Goal: Task Accomplishment & Management: Complete application form

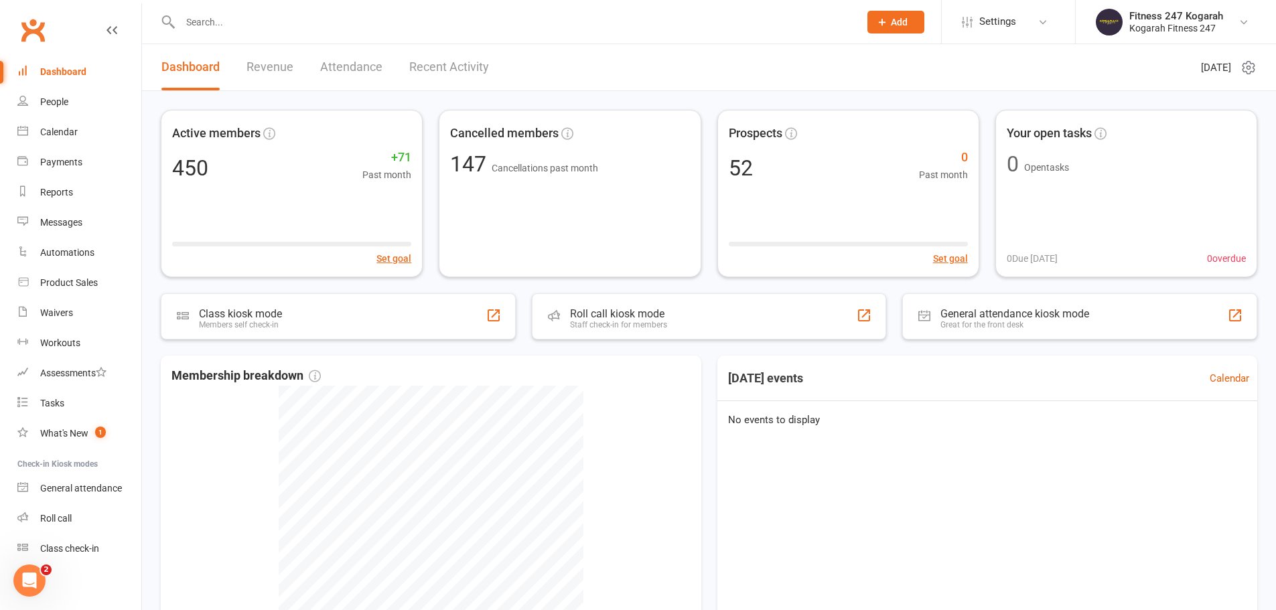
click at [246, 17] on input "text" at bounding box center [513, 22] width 674 height 19
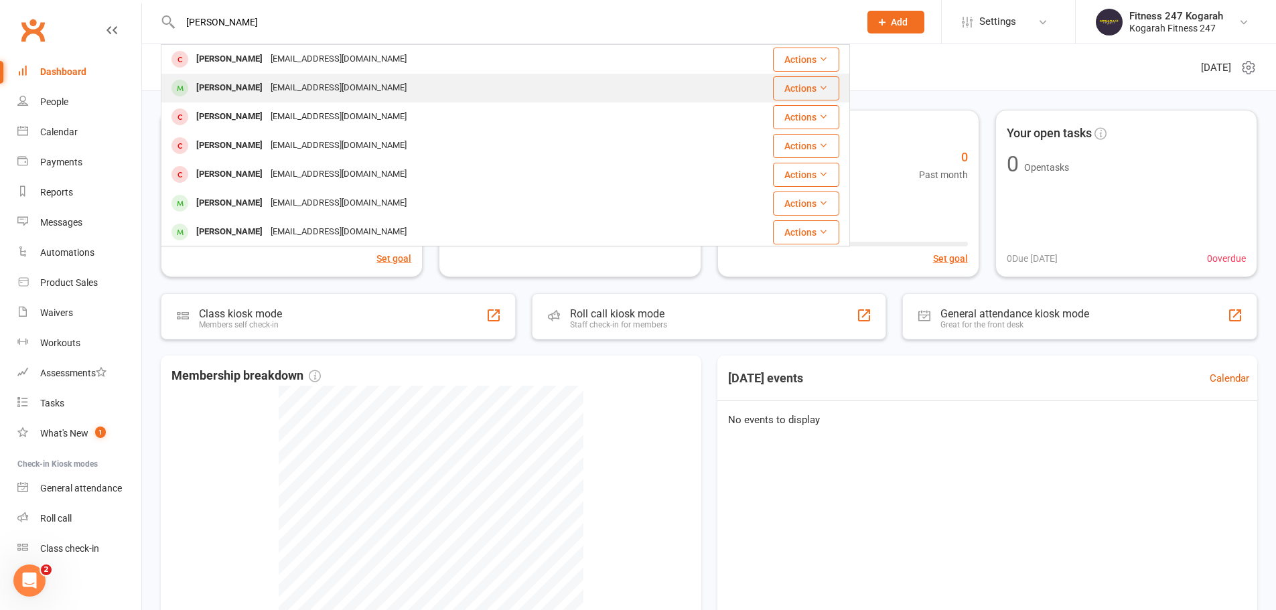
type input "[PERSON_NAME]"
click at [271, 78] on div "[EMAIL_ADDRESS][DOMAIN_NAME]" at bounding box center [339, 87] width 144 height 19
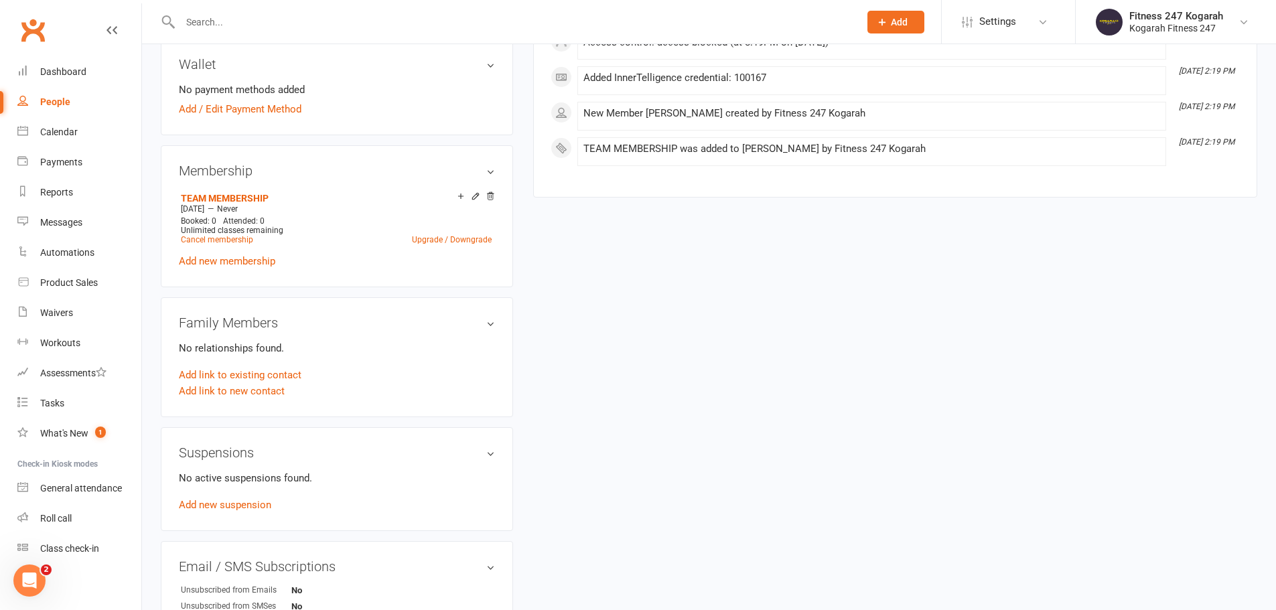
scroll to position [536, 0]
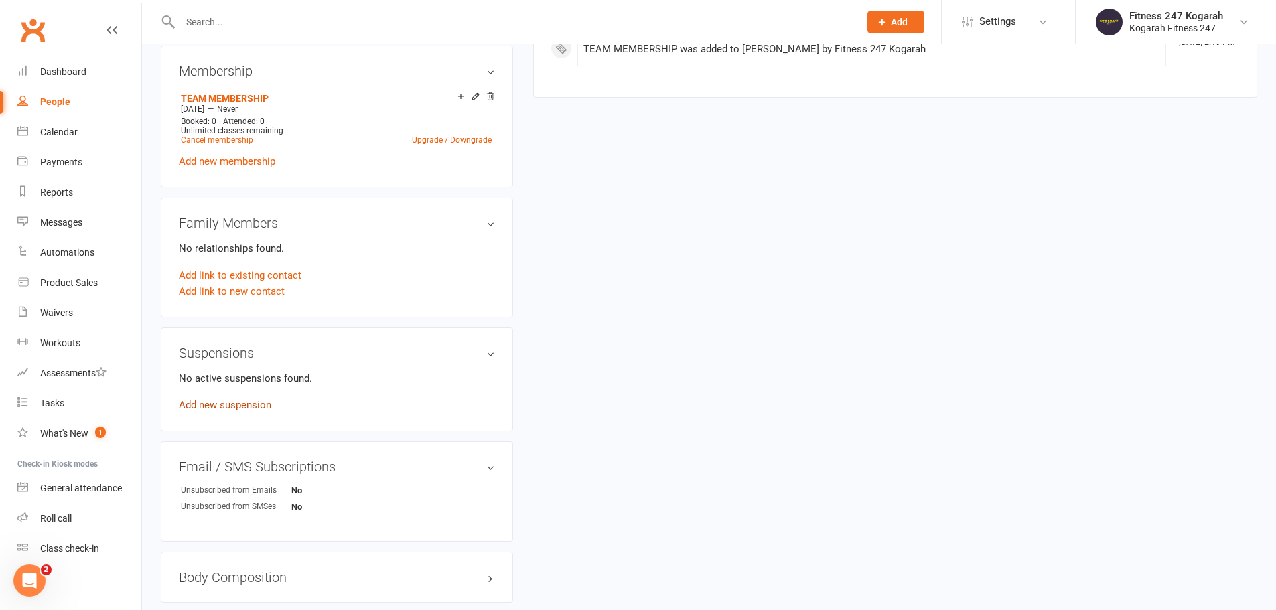
click at [251, 410] on link "Add new suspension" at bounding box center [225, 405] width 92 height 12
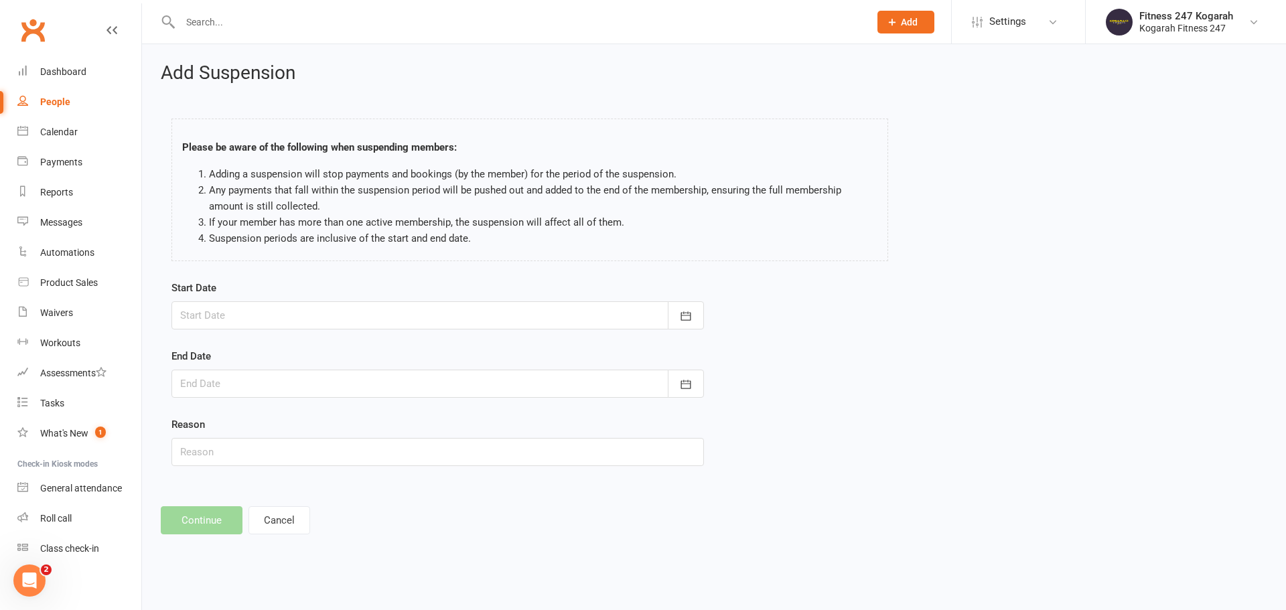
click at [212, 319] on div at bounding box center [437, 315] width 532 height 28
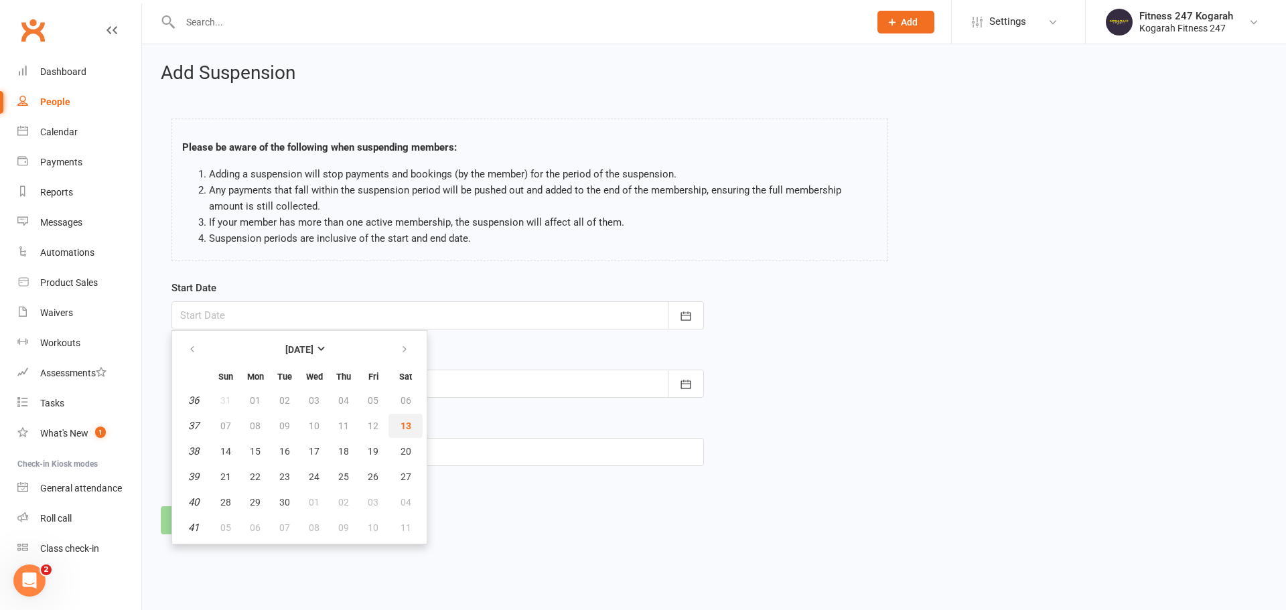
click at [396, 425] on button "13" at bounding box center [405, 426] width 34 height 24
type input "[DATE]"
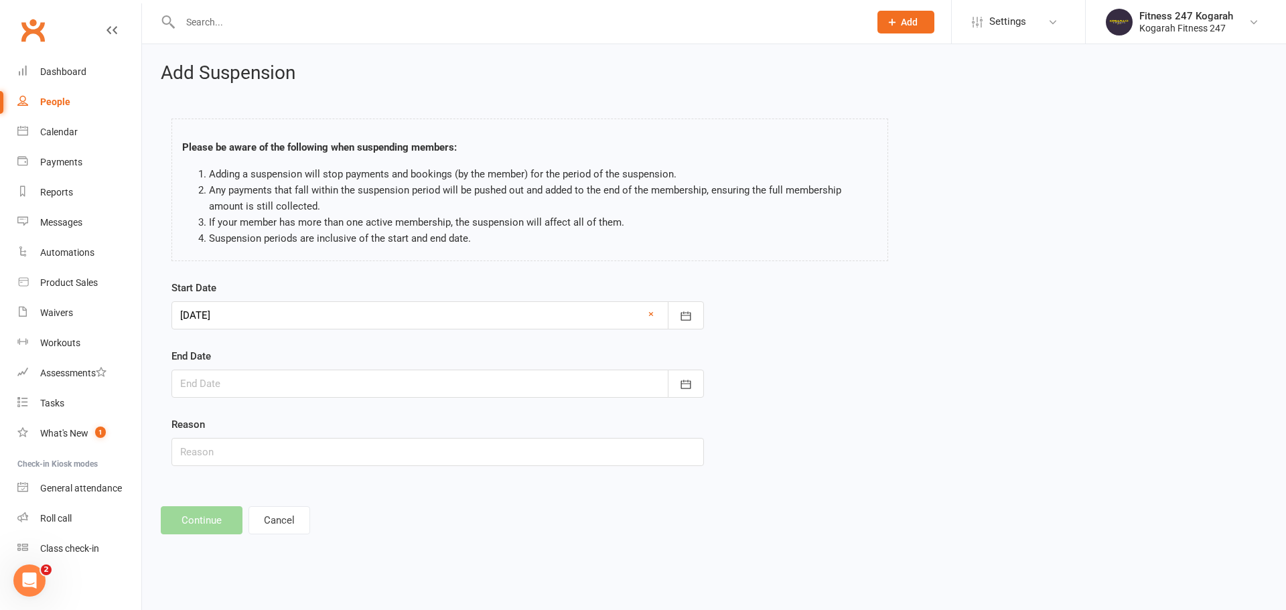
click at [263, 382] on div at bounding box center [437, 384] width 532 height 28
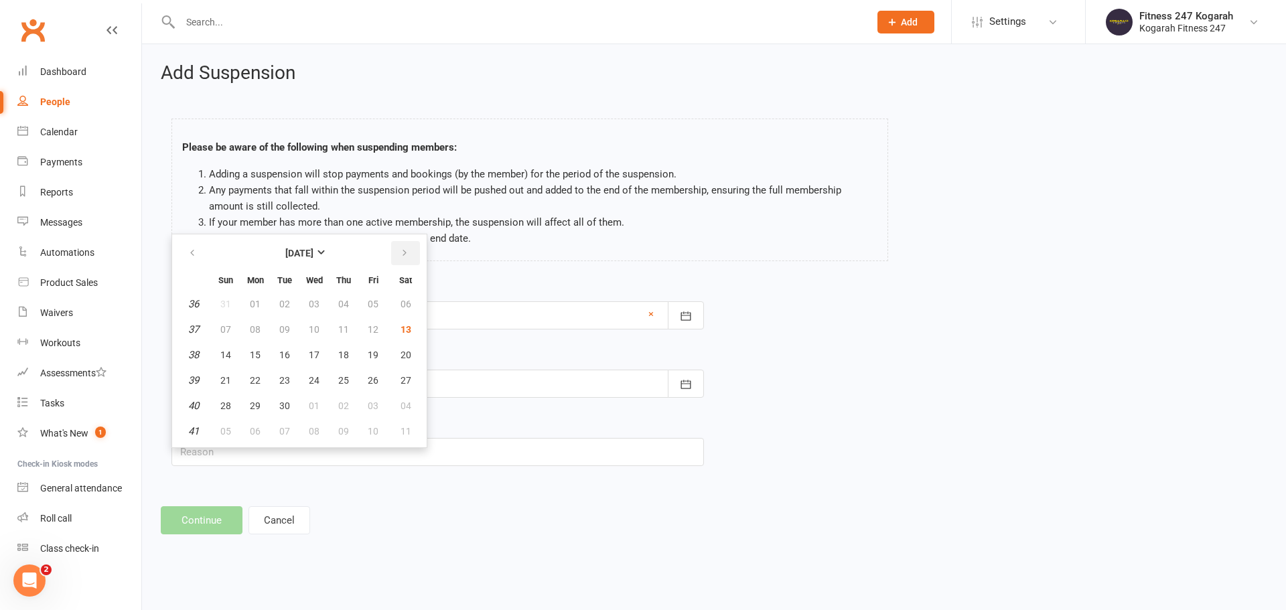
click at [413, 251] on button "button" at bounding box center [405, 253] width 29 height 24
click at [412, 251] on button "button" at bounding box center [405, 253] width 29 height 24
drag, startPoint x: 313, startPoint y: 356, endPoint x: 311, endPoint y: 368, distance: 12.3
click at [313, 356] on span "12" at bounding box center [314, 355] width 11 height 11
type input "[DATE]"
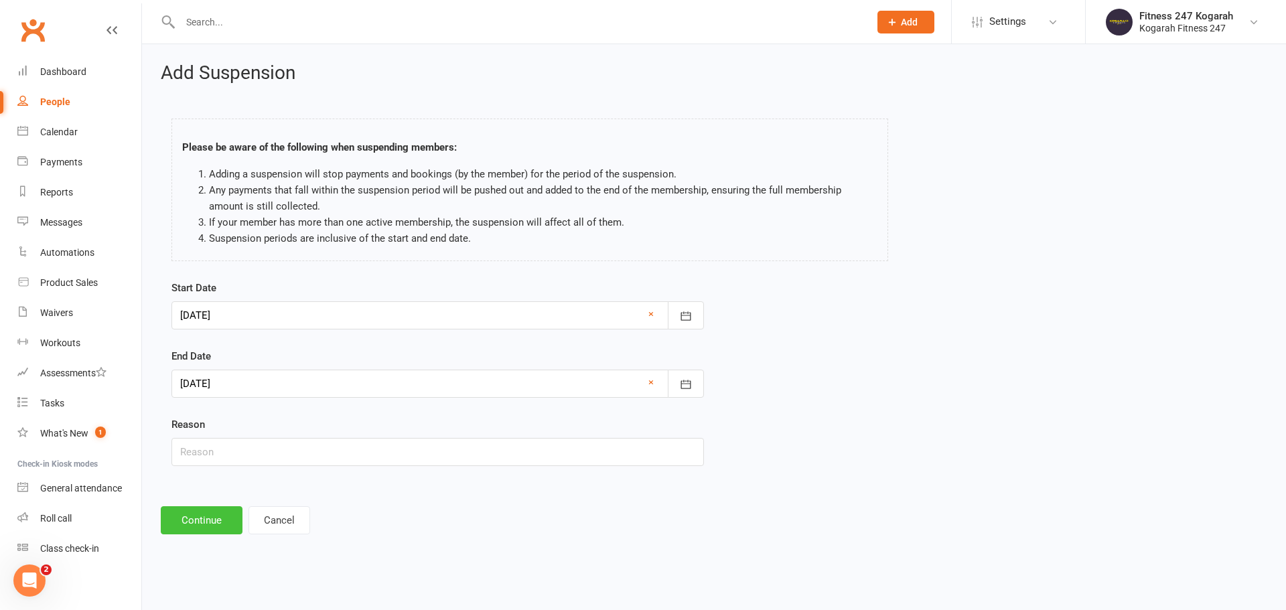
click at [190, 520] on button "Continue" at bounding box center [202, 520] width 82 height 28
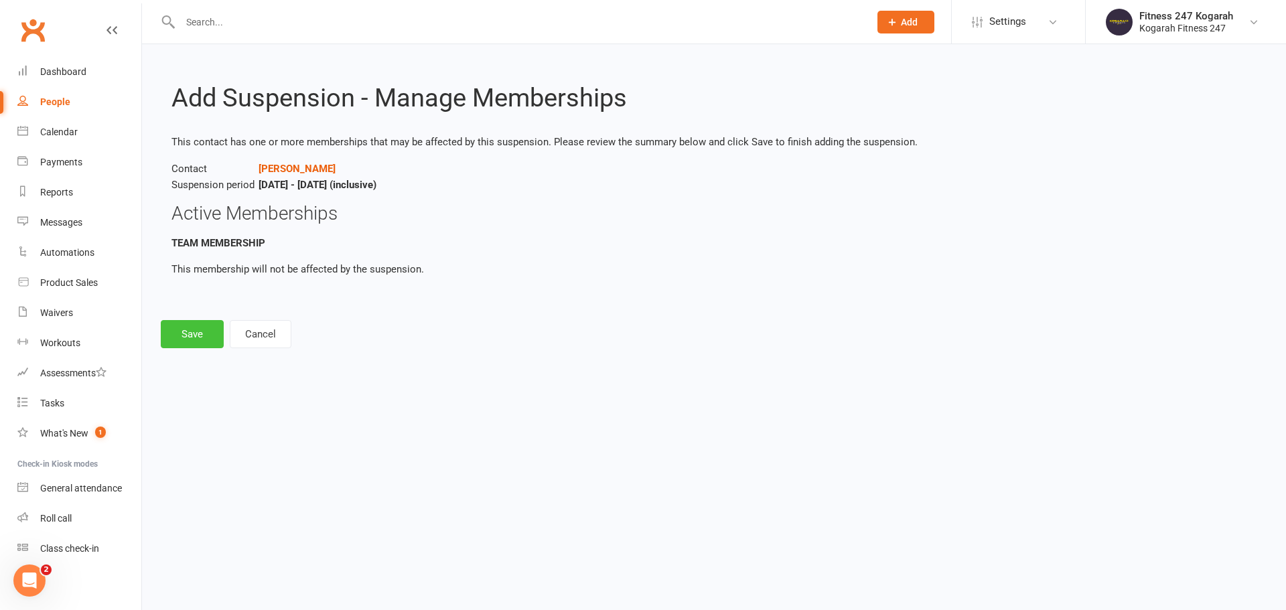
click at [202, 338] on button "Save" at bounding box center [192, 334] width 63 height 28
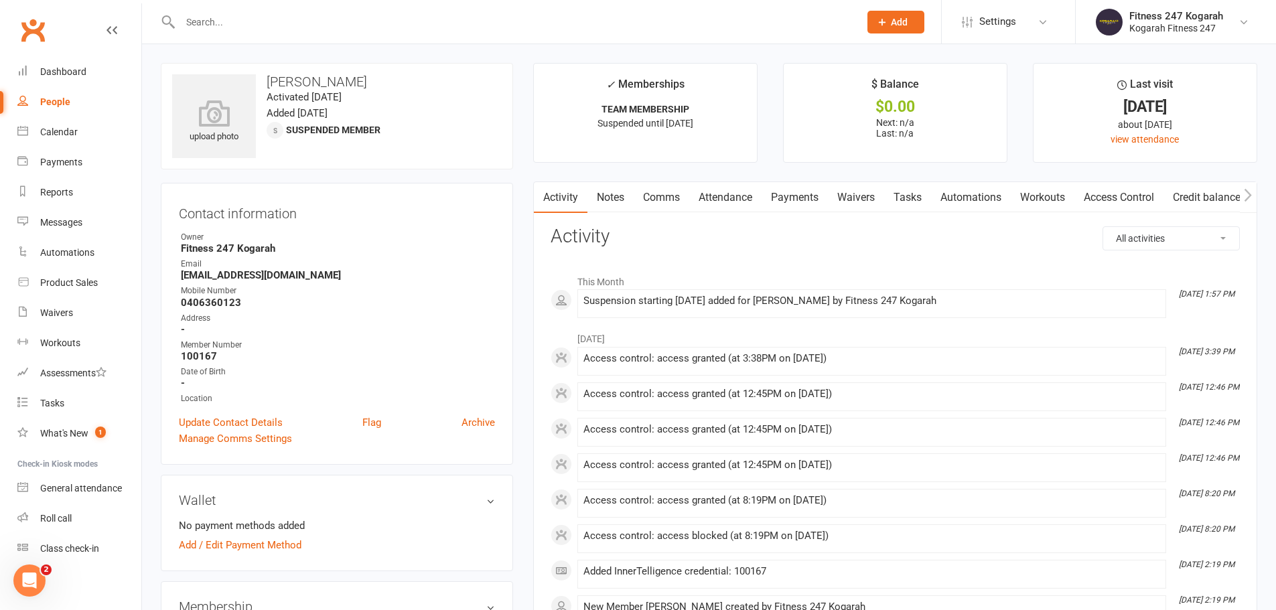
drag, startPoint x: 358, startPoint y: 78, endPoint x: 267, endPoint y: 82, distance: 91.1
click at [267, 82] on h3 "[PERSON_NAME]" at bounding box center [337, 81] width 330 height 15
copy h3 "[PERSON_NAME]"
